Goal: Transaction & Acquisition: Register for event/course

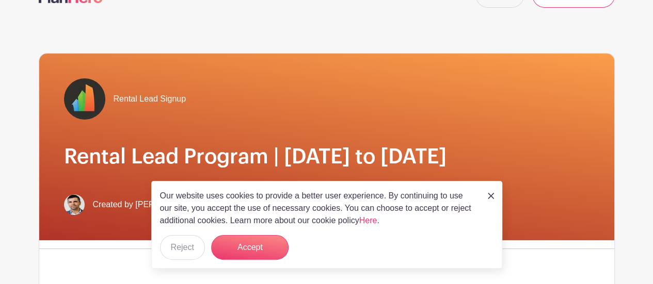
scroll to position [30, 0]
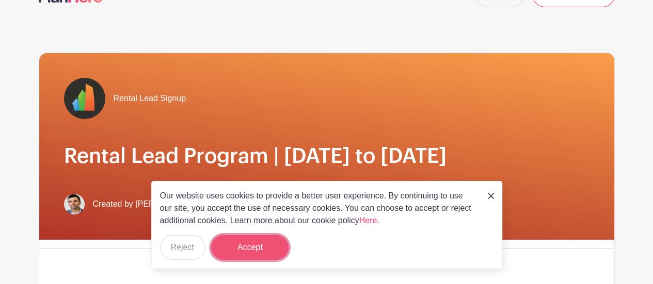
click at [259, 238] on button "Accept" at bounding box center [249, 247] width 77 height 25
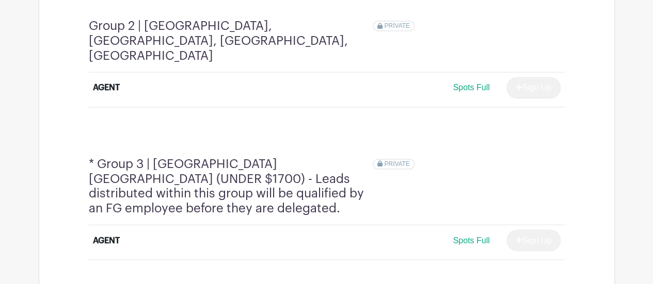
scroll to position [867, 0]
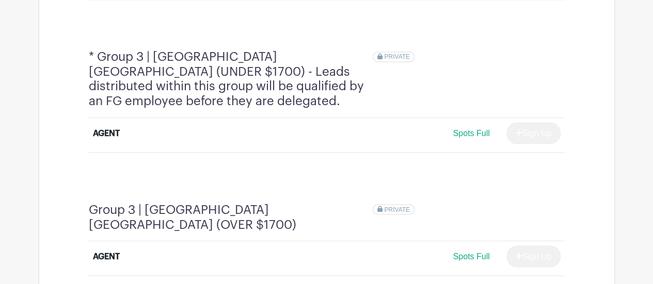
click at [429, 50] on div "PRIVATE" at bounding box center [469, 79] width 192 height 59
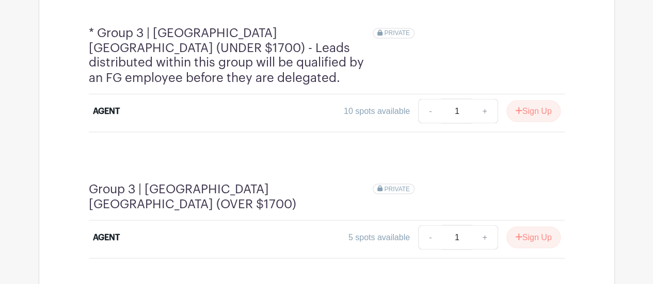
scroll to position [962, 0]
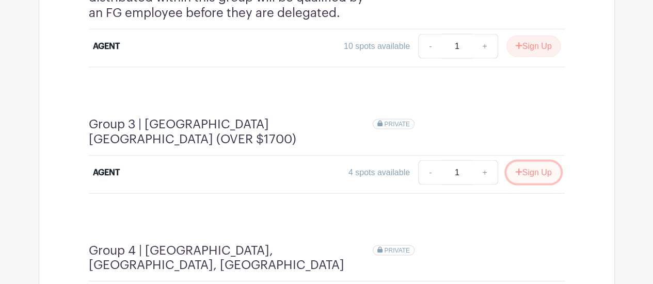
click at [518, 168] on icon "submit" at bounding box center [518, 172] width 7 height 8
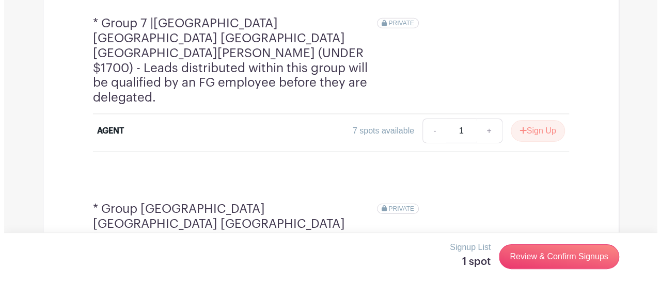
scroll to position [1681, 0]
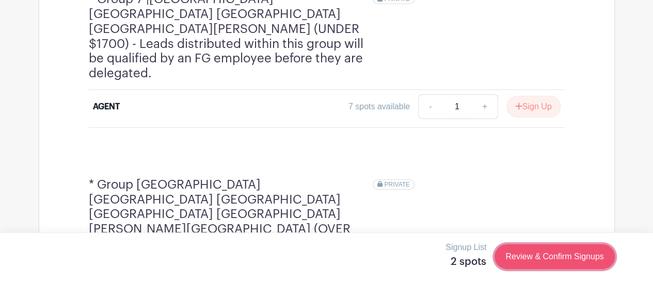
click at [532, 258] on link "Review & Confirm Signups" at bounding box center [554, 257] width 120 height 25
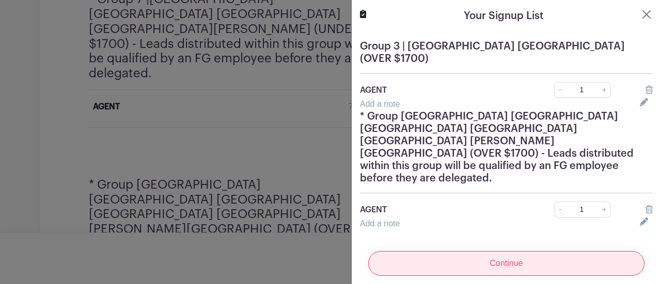
click at [496, 251] on input "Continue" at bounding box center [506, 263] width 276 height 25
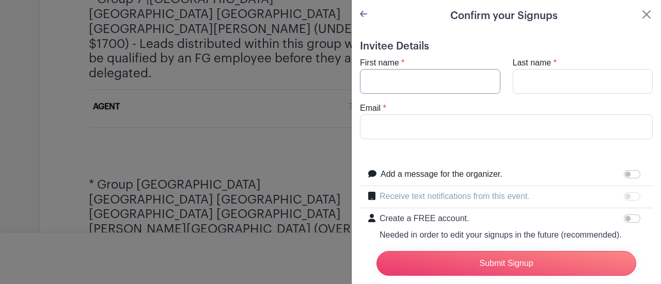
click at [411, 78] on input "First name" at bounding box center [430, 81] width 140 height 25
type input "[PERSON_NAME]"
type input "[EMAIL_ADDRESS][DOMAIN_NAME]"
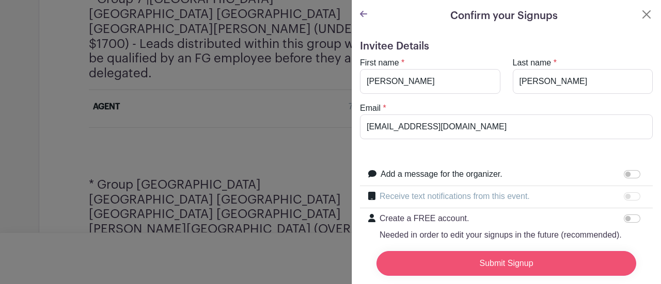
click at [468, 254] on input "Submit Signup" at bounding box center [506, 263] width 260 height 25
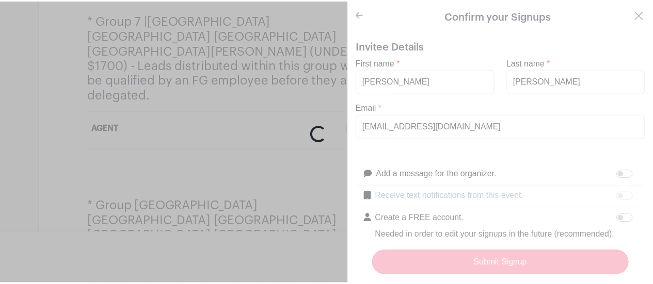
scroll to position [1702, 0]
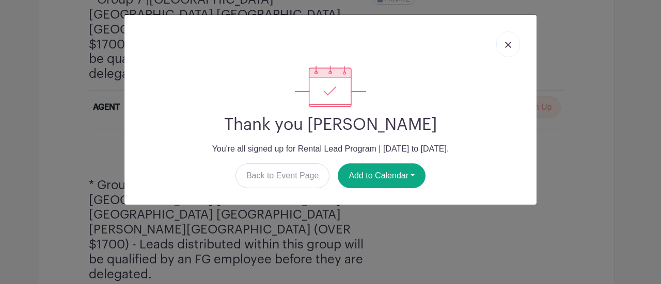
click at [509, 42] on img at bounding box center [508, 45] width 6 height 6
